Goal: Navigation & Orientation: Find specific page/section

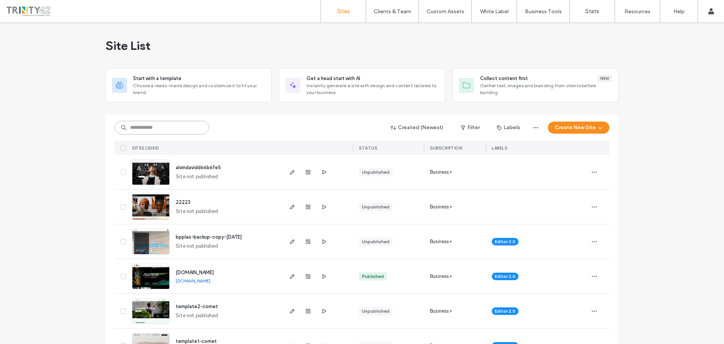
click at [172, 132] on input at bounding box center [162, 128] width 94 height 14
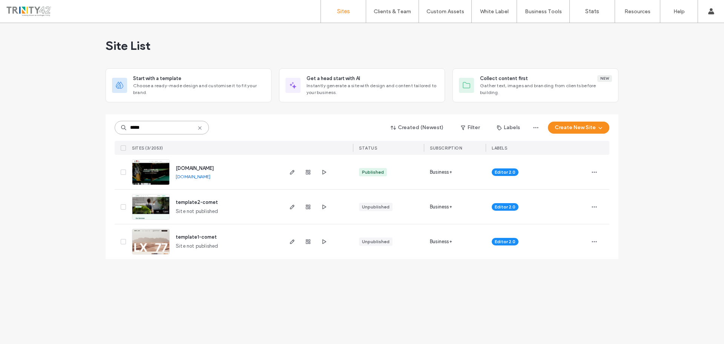
type input "*****"
drag, startPoint x: 230, startPoint y: 174, endPoint x: 227, endPoint y: 177, distance: 4.6
click at [227, 177] on div "[DOMAIN_NAME] [DOMAIN_NAME]" at bounding box center [226, 172] width 112 height 34
click at [252, 176] on div "[DOMAIN_NAME] [DOMAIN_NAME]" at bounding box center [226, 172] width 112 height 34
drag, startPoint x: 229, startPoint y: 175, endPoint x: 212, endPoint y: 172, distance: 17.6
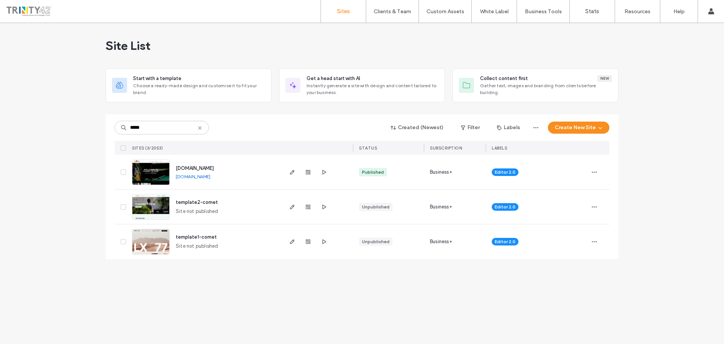
click at [212, 172] on div "[DOMAIN_NAME] [DOMAIN_NAME]" at bounding box center [226, 172] width 112 height 34
click at [159, 173] on img at bounding box center [150, 185] width 37 height 51
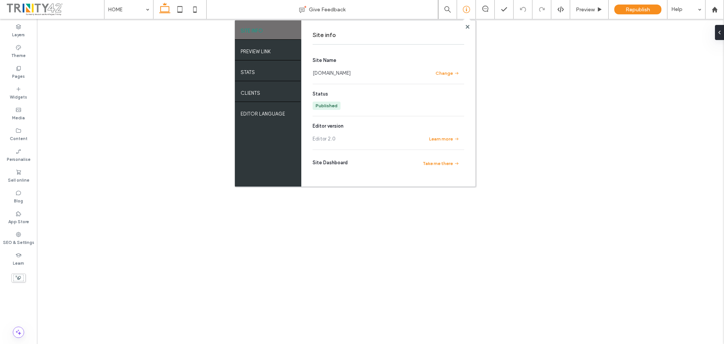
click at [265, 50] on label "PREVIEW LINK" at bounding box center [256, 49] width 30 height 9
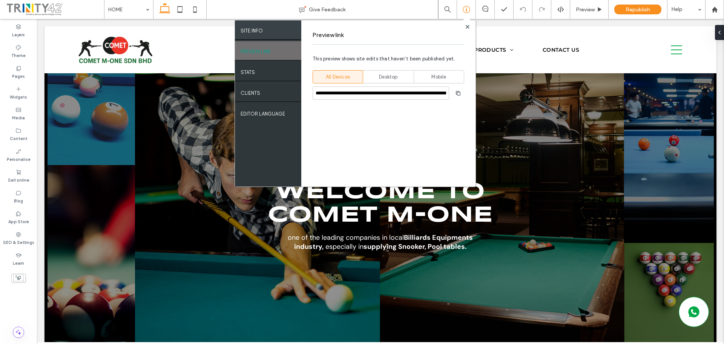
click at [270, 32] on div "SITE INFO" at bounding box center [268, 29] width 66 height 19
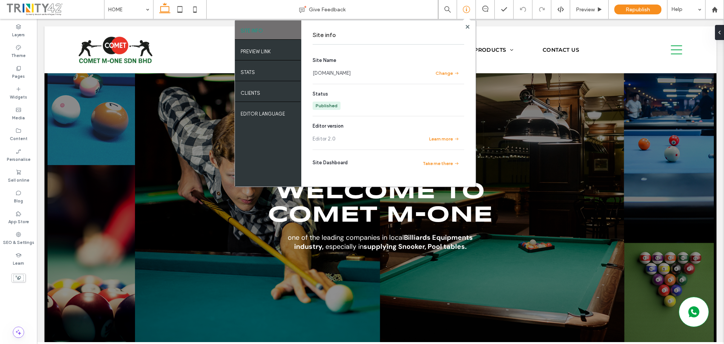
drag, startPoint x: 366, startPoint y: 71, endPoint x: 311, endPoint y: 75, distance: 55.6
click at [311, 75] on div "Site info Site Name www.cometmone.com Change Status Published Editor version Ed…" at bounding box center [388, 103] width 174 height 166
copy link "[DOMAIN_NAME]"
click at [467, 29] on span at bounding box center [468, 27] width 4 height 6
